Goal: Navigation & Orientation: Find specific page/section

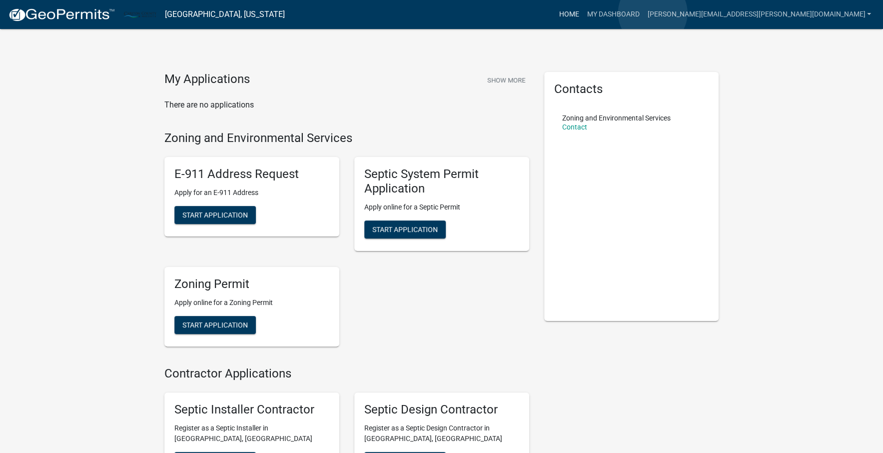
click at [583, 13] on link "Home" at bounding box center [569, 14] width 28 height 19
click at [787, 15] on link "[PERSON_NAME][EMAIL_ADDRESS][PERSON_NAME][DOMAIN_NAME]" at bounding box center [759, 14] width 232 height 19
click at [822, 36] on link "Account" at bounding box center [835, 41] width 80 height 24
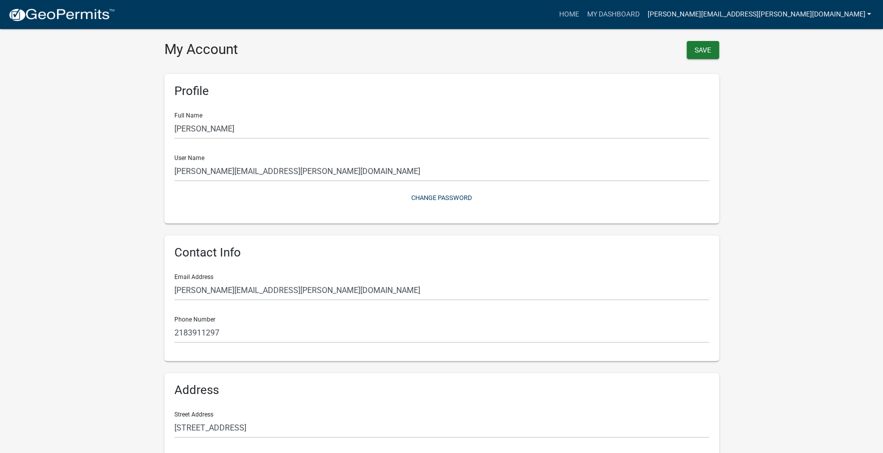
click at [870, 13] on link "[PERSON_NAME][EMAIL_ADDRESS][PERSON_NAME][DOMAIN_NAME]" at bounding box center [759, 14] width 232 height 19
click at [583, 12] on link "Home" at bounding box center [569, 14] width 28 height 19
